Goal: Find specific page/section: Find specific page/section

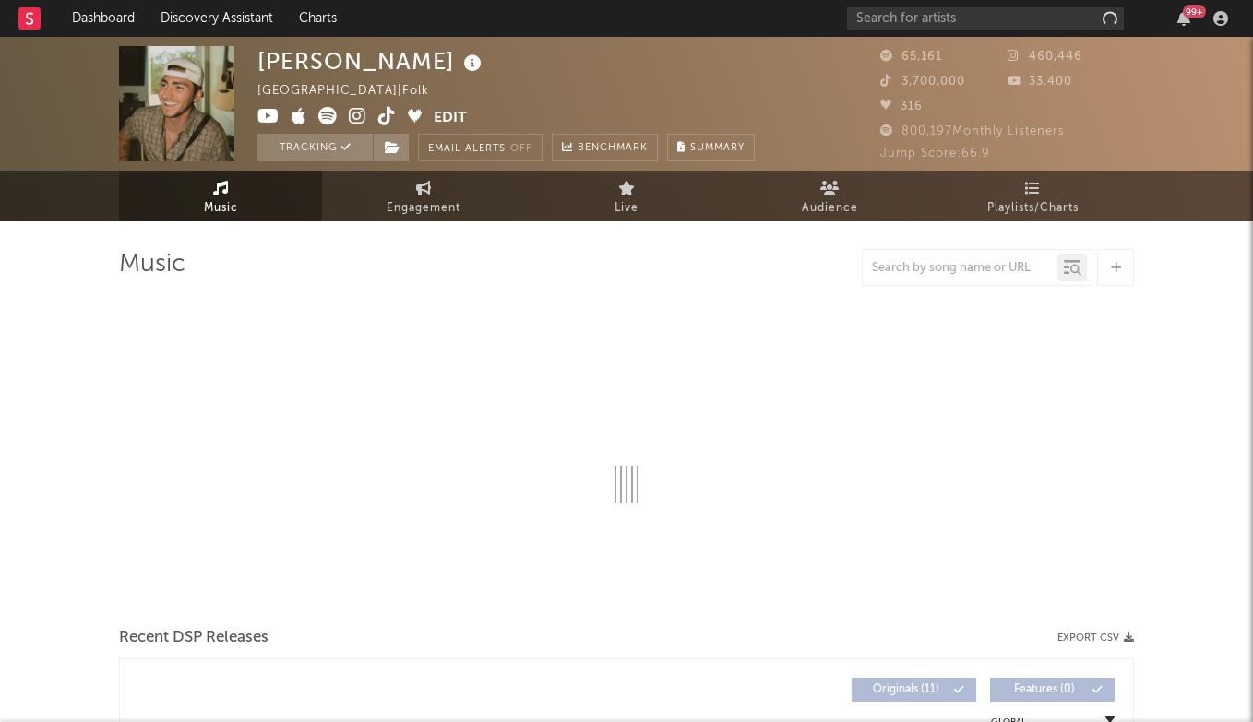
select select "6m"
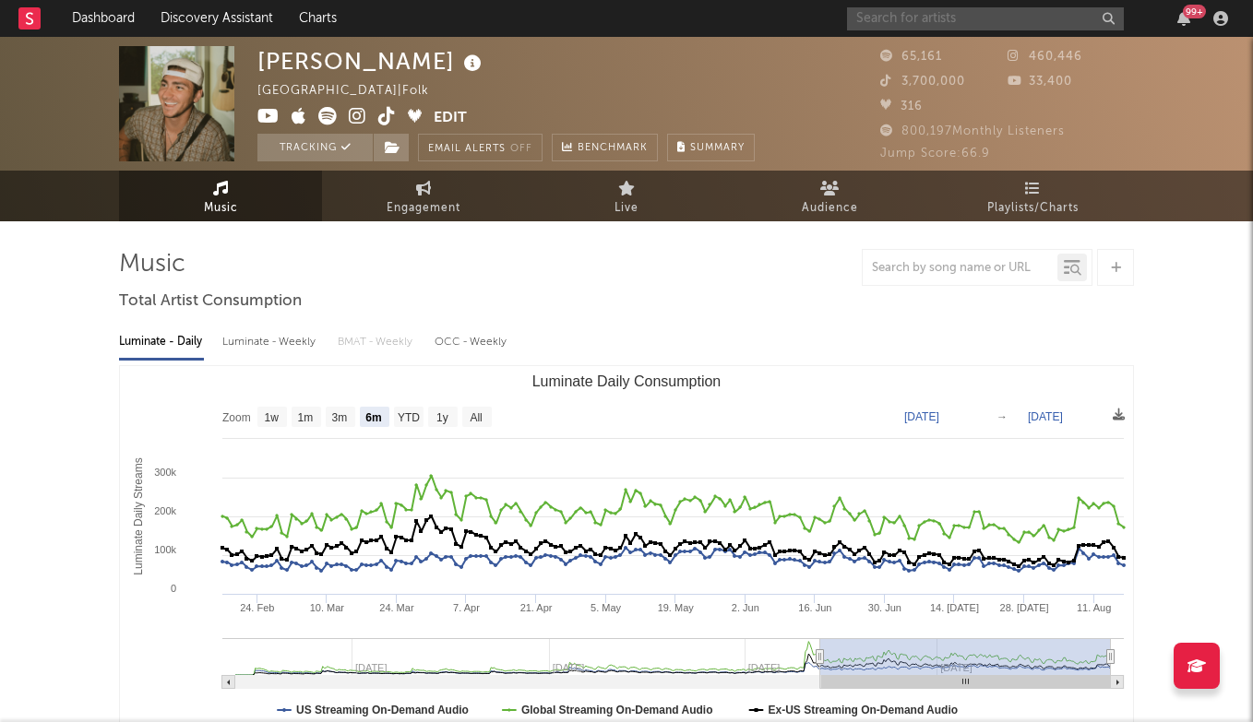
click at [981, 20] on input "text" at bounding box center [985, 18] width 277 height 23
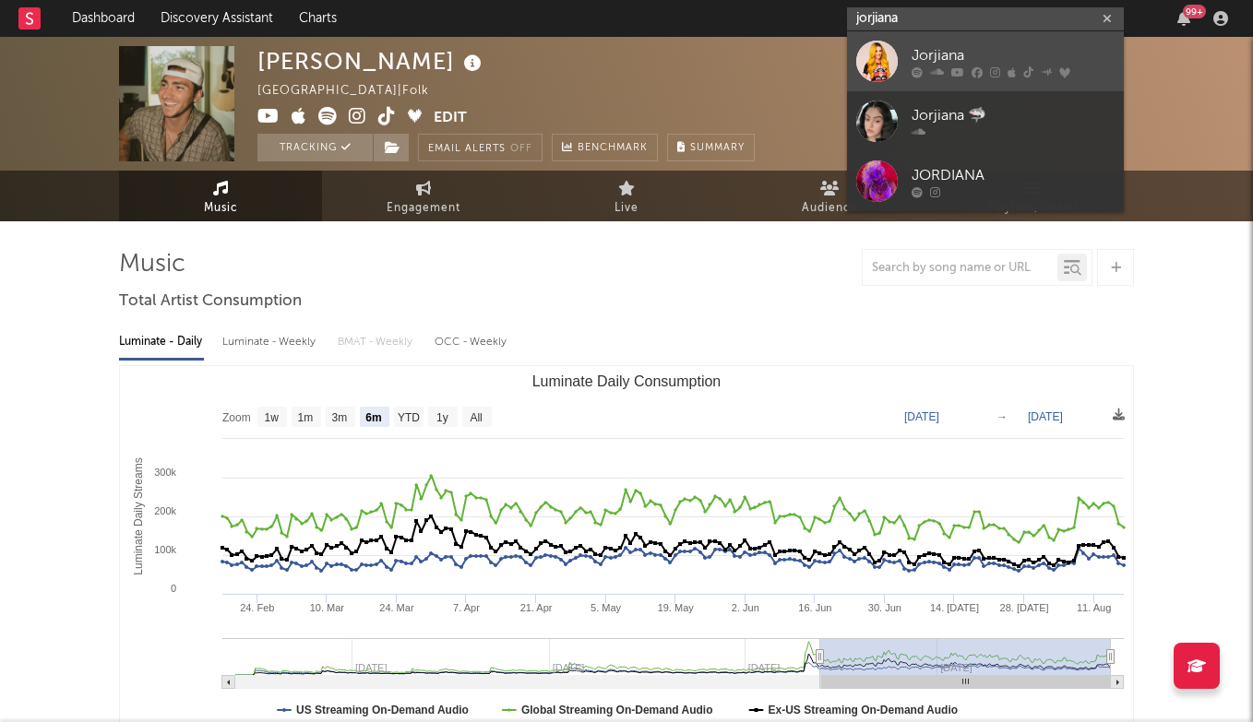
type input "jorjiana"
click at [944, 52] on div "Jorjiana" at bounding box center [1012, 55] width 203 height 22
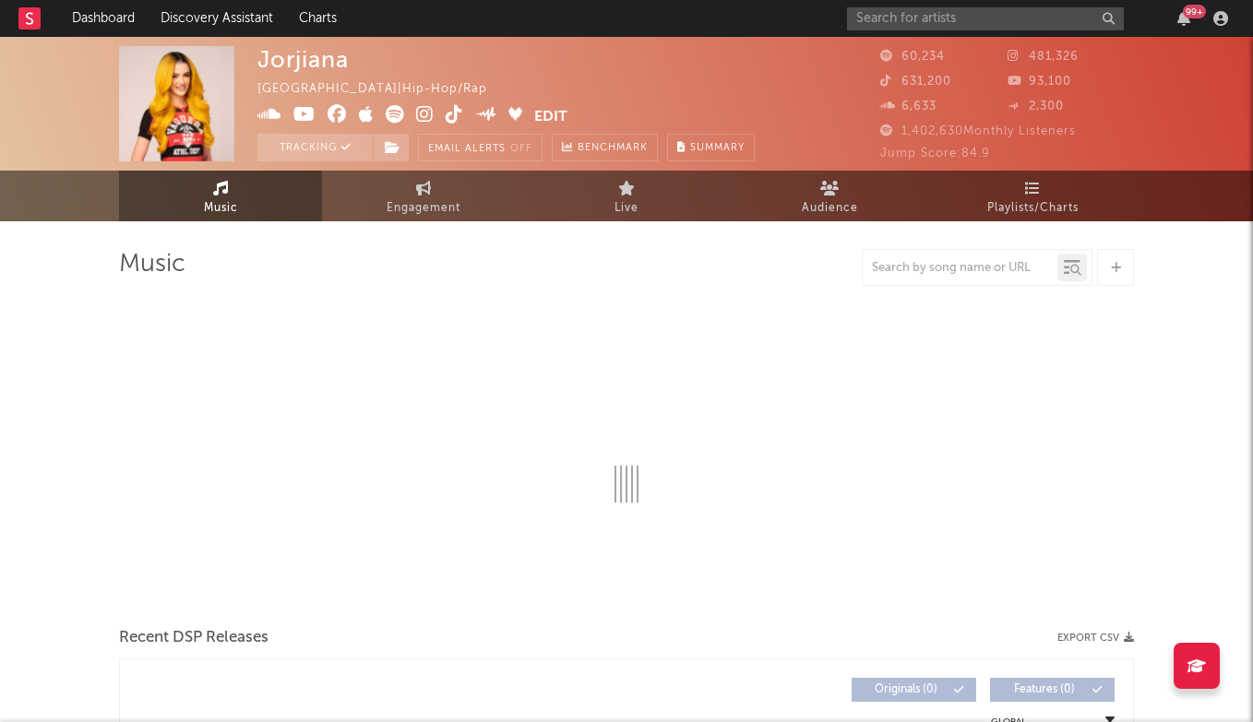
select select "6m"
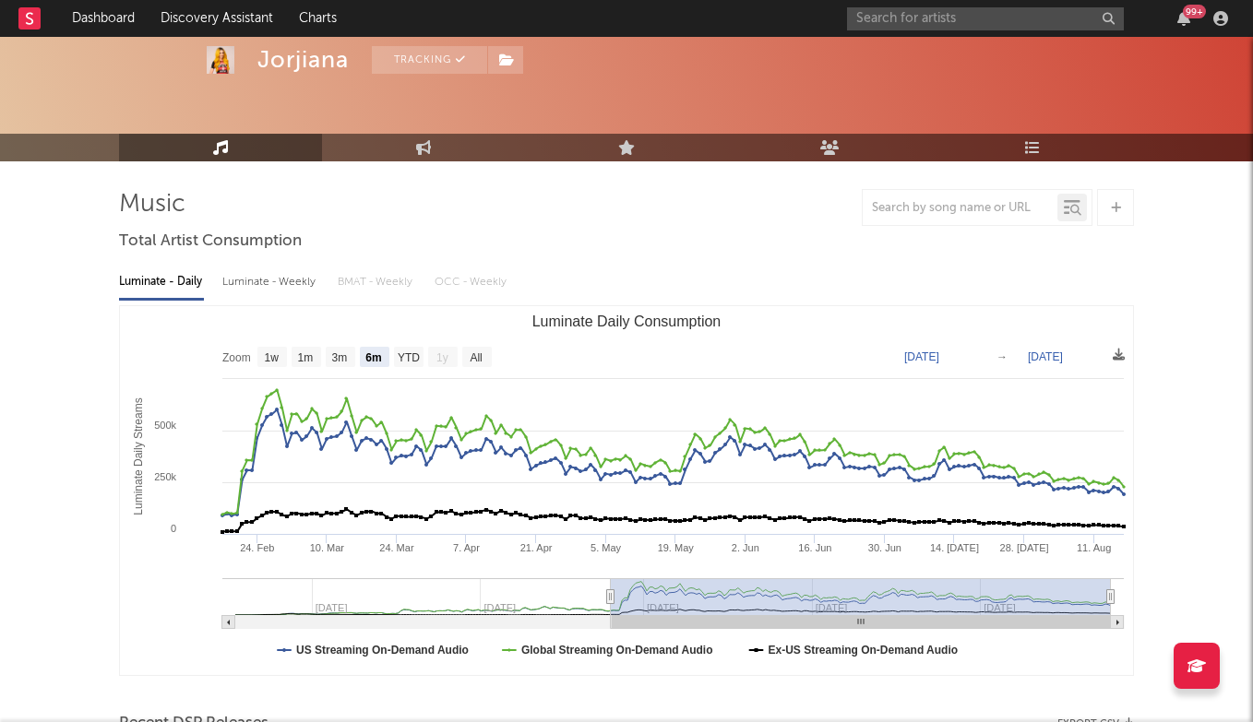
scroll to position [71, 0]
